Goal: Find specific page/section: Find specific page/section

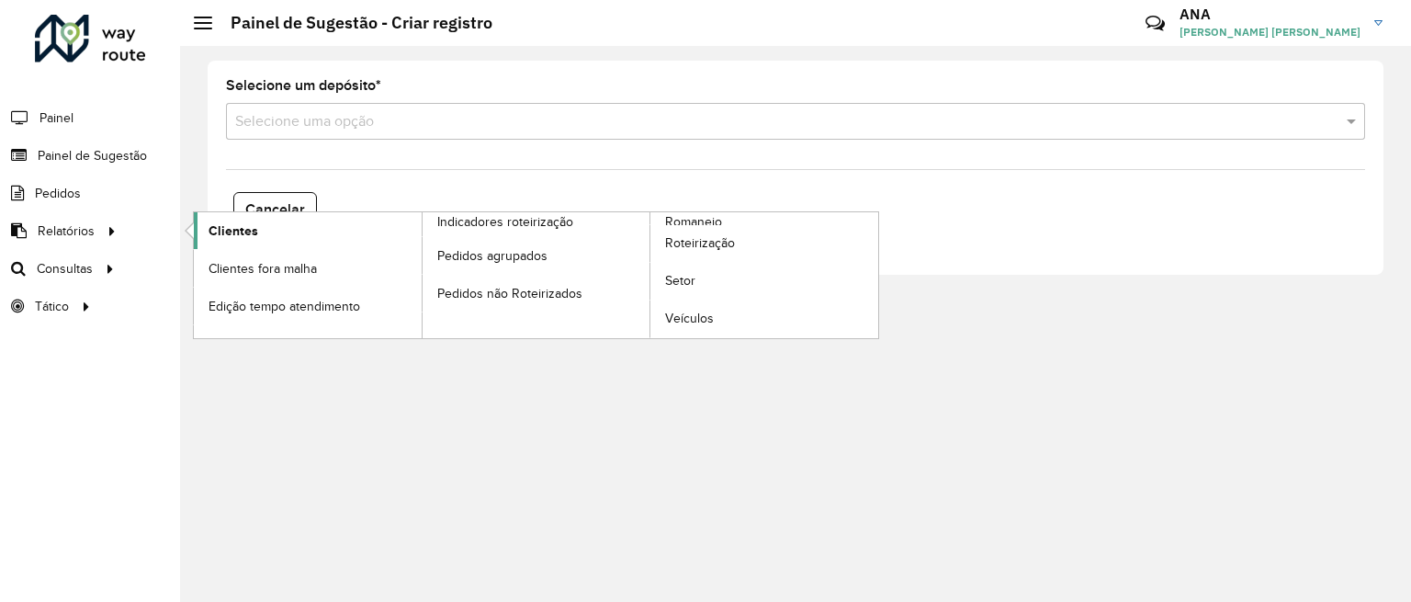
click at [237, 231] on span "Clientes" at bounding box center [234, 230] width 50 height 19
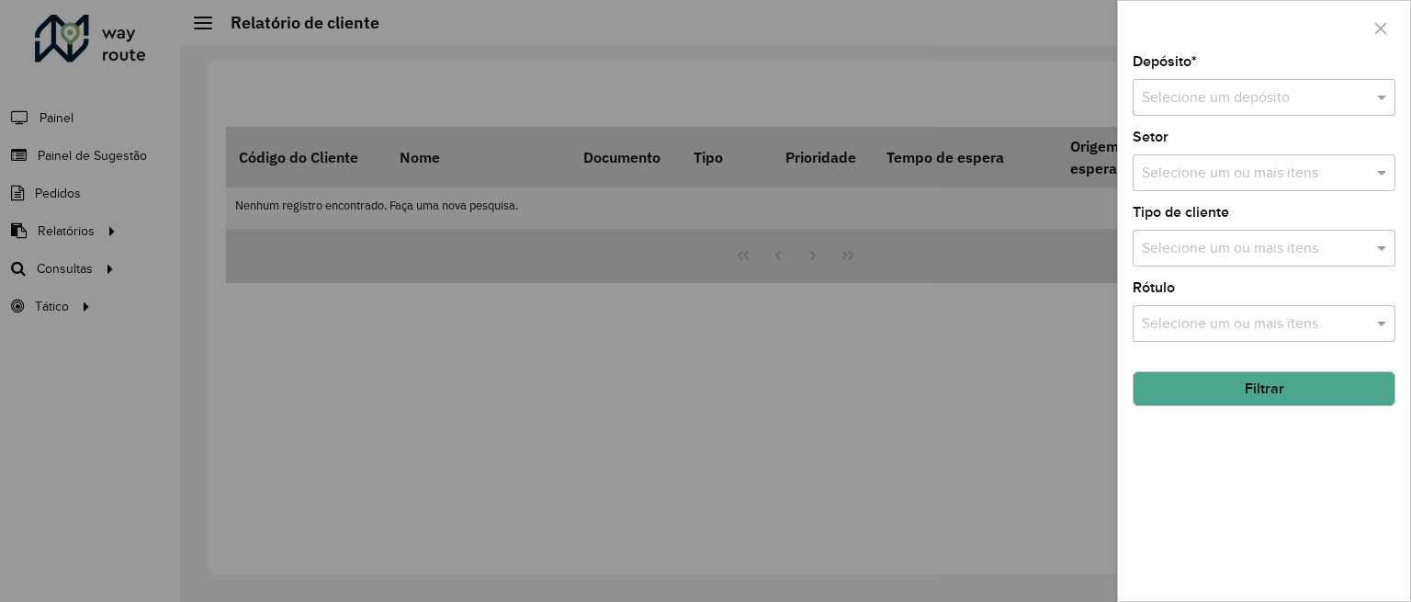
click at [1177, 117] on div "Depósito * Selecione um depósito Setor Selecione um ou mais itens Tipo de clien…" at bounding box center [1264, 328] width 292 height 546
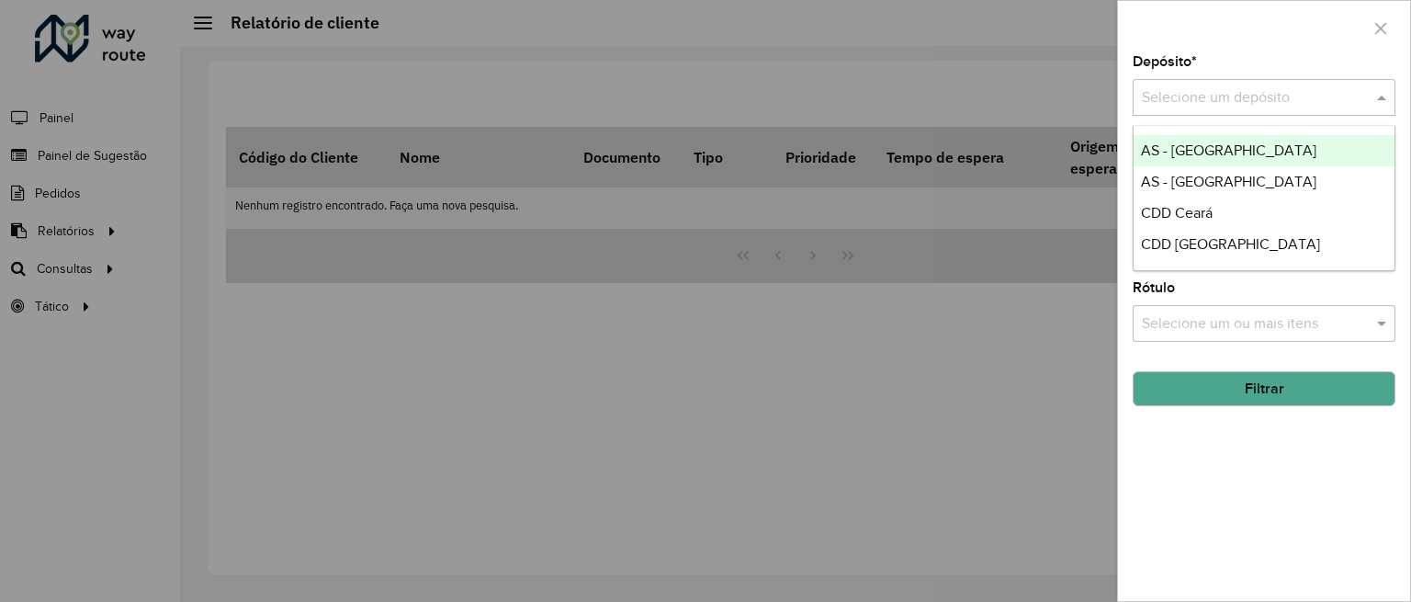
drag, startPoint x: 1160, startPoint y: 101, endPoint x: 1165, endPoint y: 120, distance: 20.1
click at [1160, 102] on input "text" at bounding box center [1246, 98] width 208 height 22
click at [1169, 146] on span "AS - [GEOGRAPHIC_DATA]" at bounding box center [1228, 150] width 175 height 16
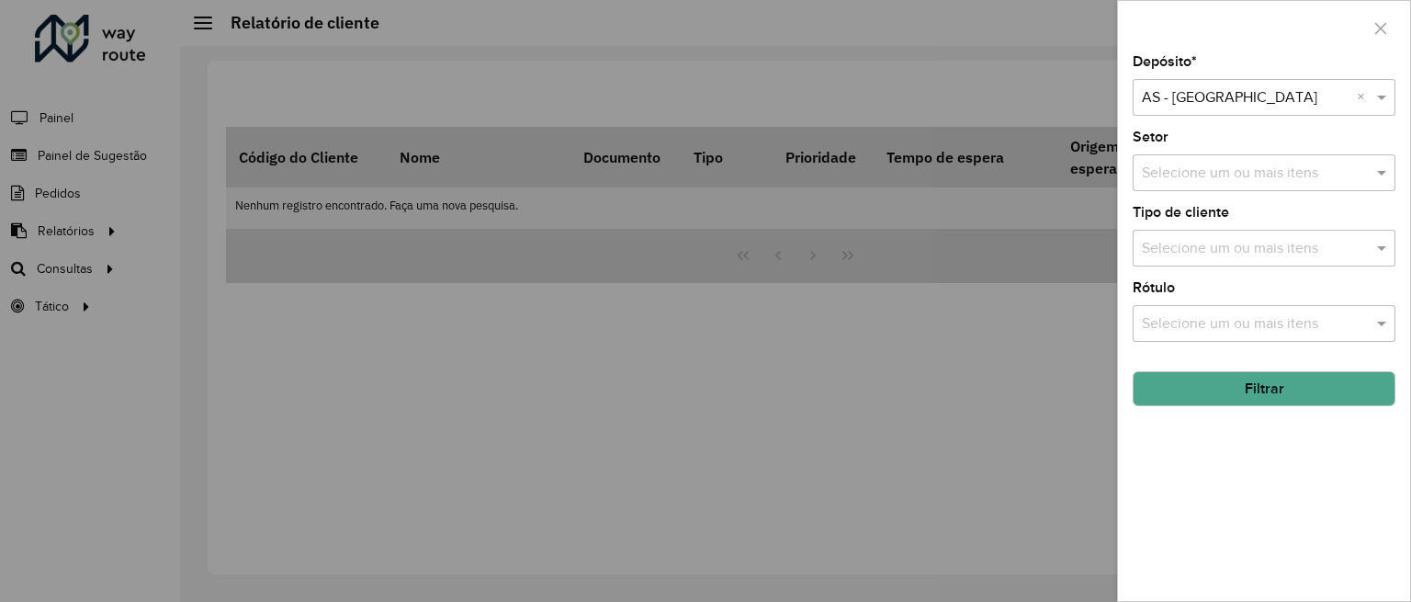
click at [1245, 389] on button "Filtrar" at bounding box center [1264, 388] width 263 height 35
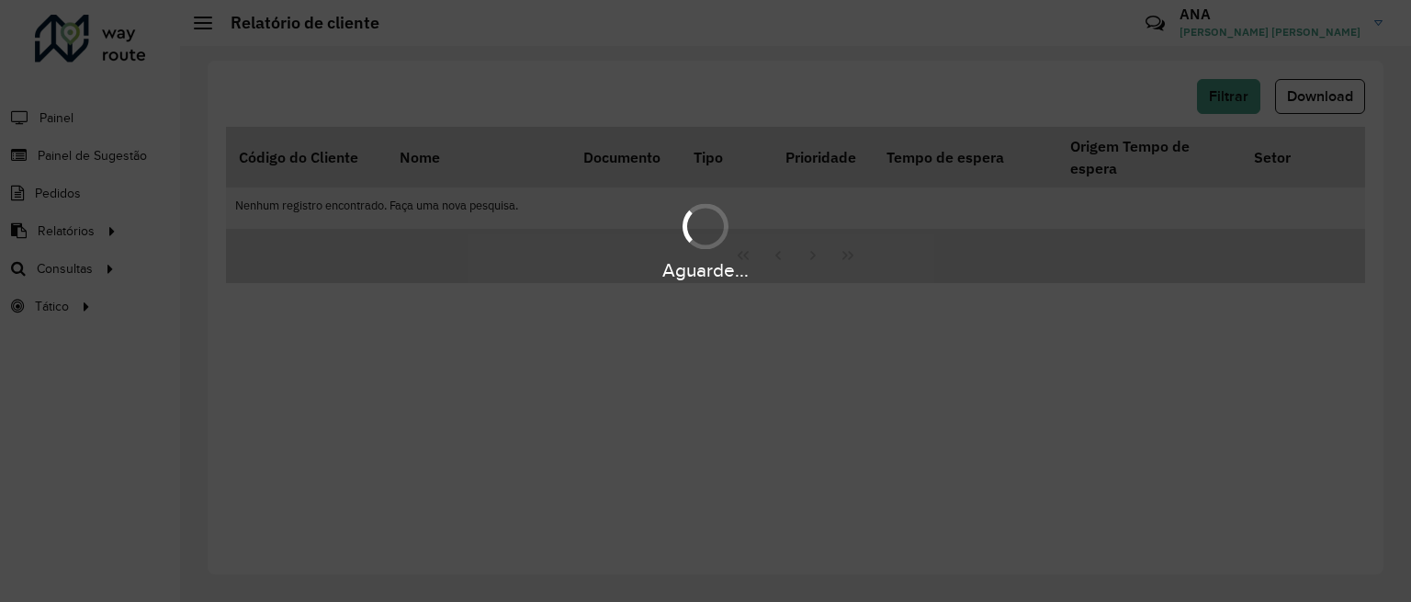
drag, startPoint x: 1245, startPoint y: 389, endPoint x: 1233, endPoint y: 191, distance: 197.9
click at [1233, 191] on div "Aguarde..." at bounding box center [705, 301] width 1411 height 602
